Goal: Task Accomplishment & Management: Use online tool/utility

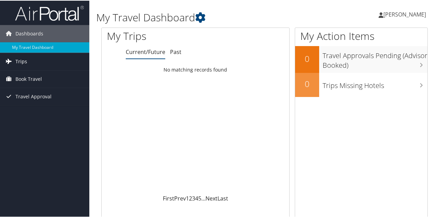
click at [18, 58] on span "Trips" at bounding box center [21, 60] width 12 height 17
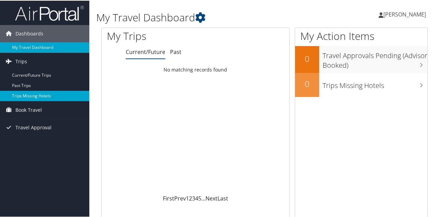
click at [22, 94] on link "Trips Missing Hotels" at bounding box center [44, 95] width 89 height 10
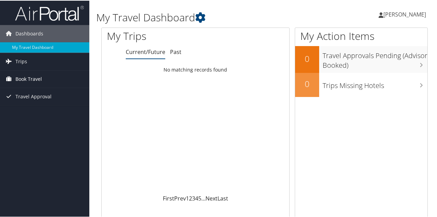
click at [20, 78] on span "Book Travel" at bounding box center [28, 78] width 26 height 17
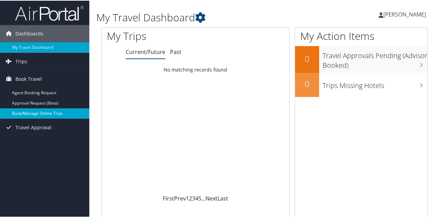
click at [25, 111] on link "Book/Manage Online Trips" at bounding box center [44, 112] width 89 height 10
